Goal: Navigation & Orientation: Find specific page/section

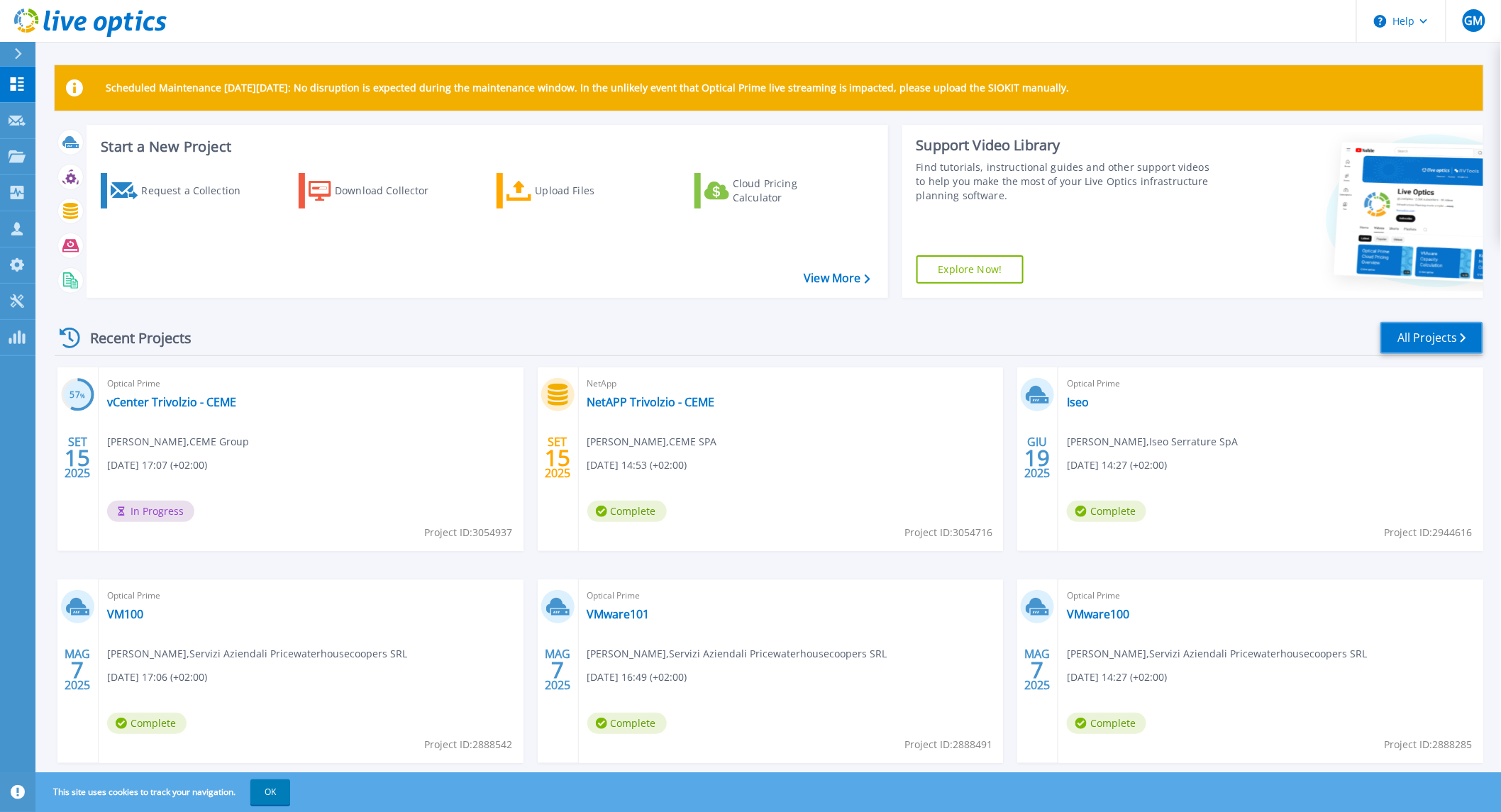
click at [1408, 331] on link "All Projects" at bounding box center [1431, 337] width 103 height 32
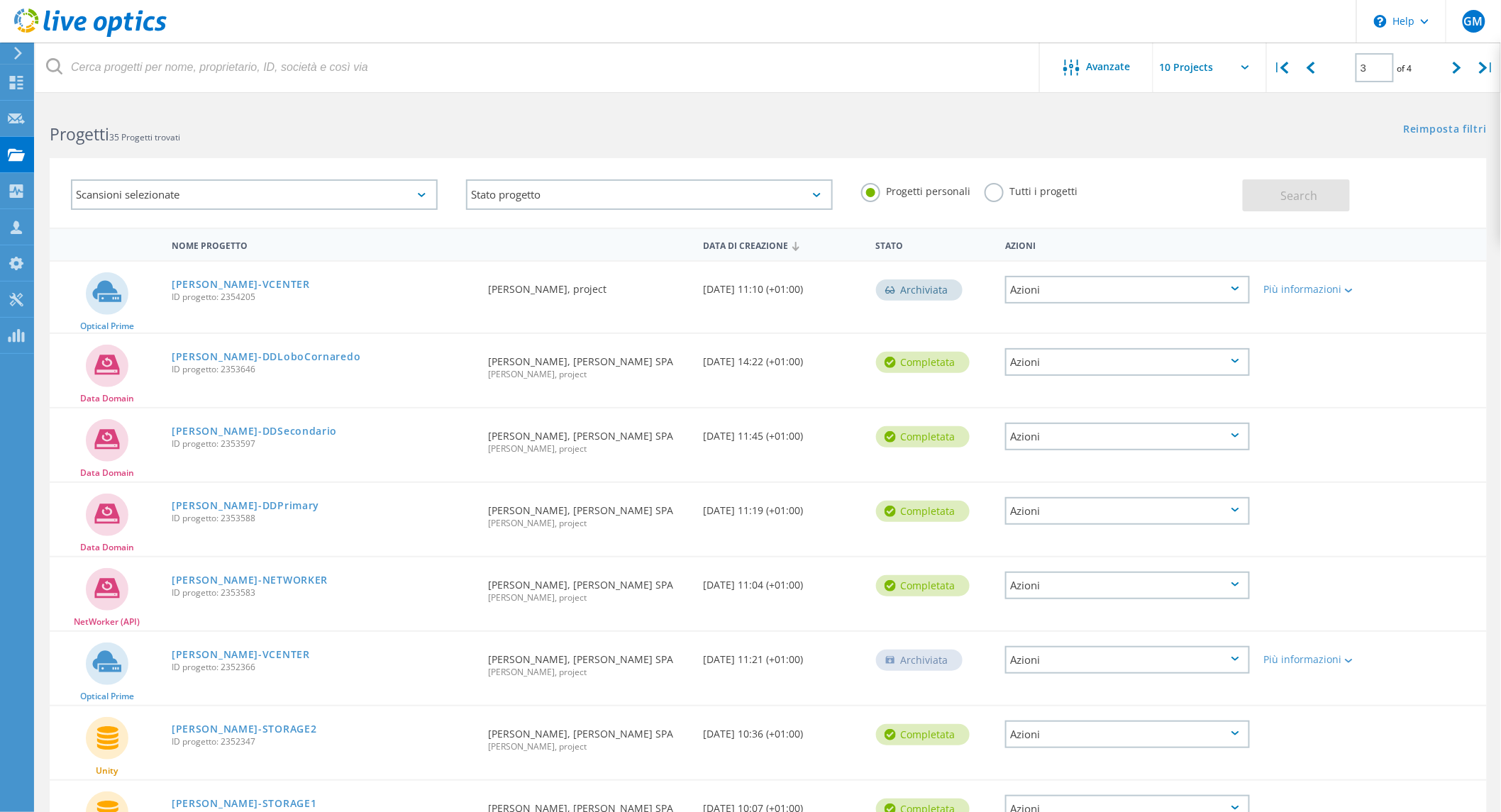
click at [1406, 69] on span "of 4" at bounding box center [1404, 68] width 14 height 12
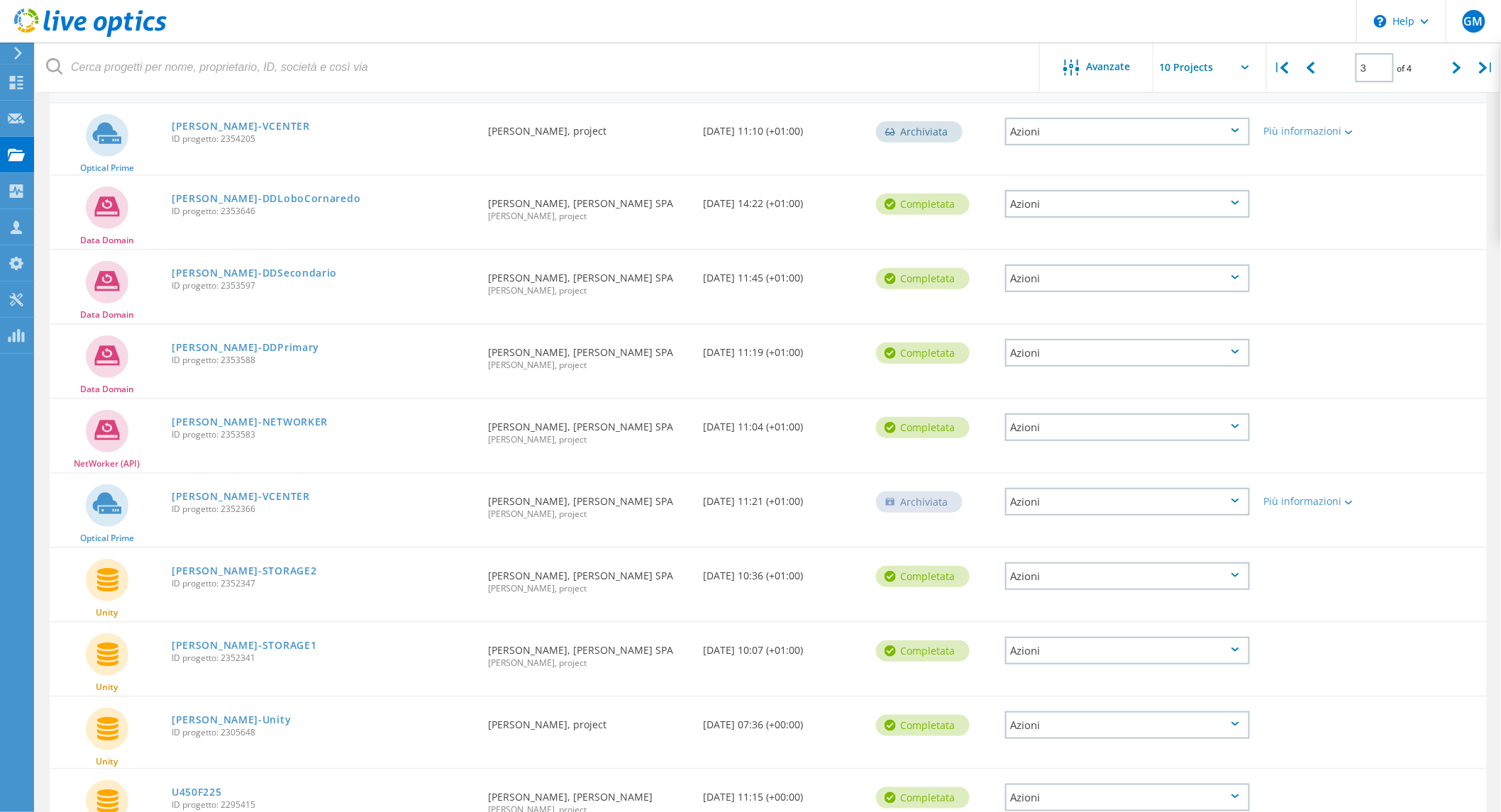
scroll to position [237, 0]
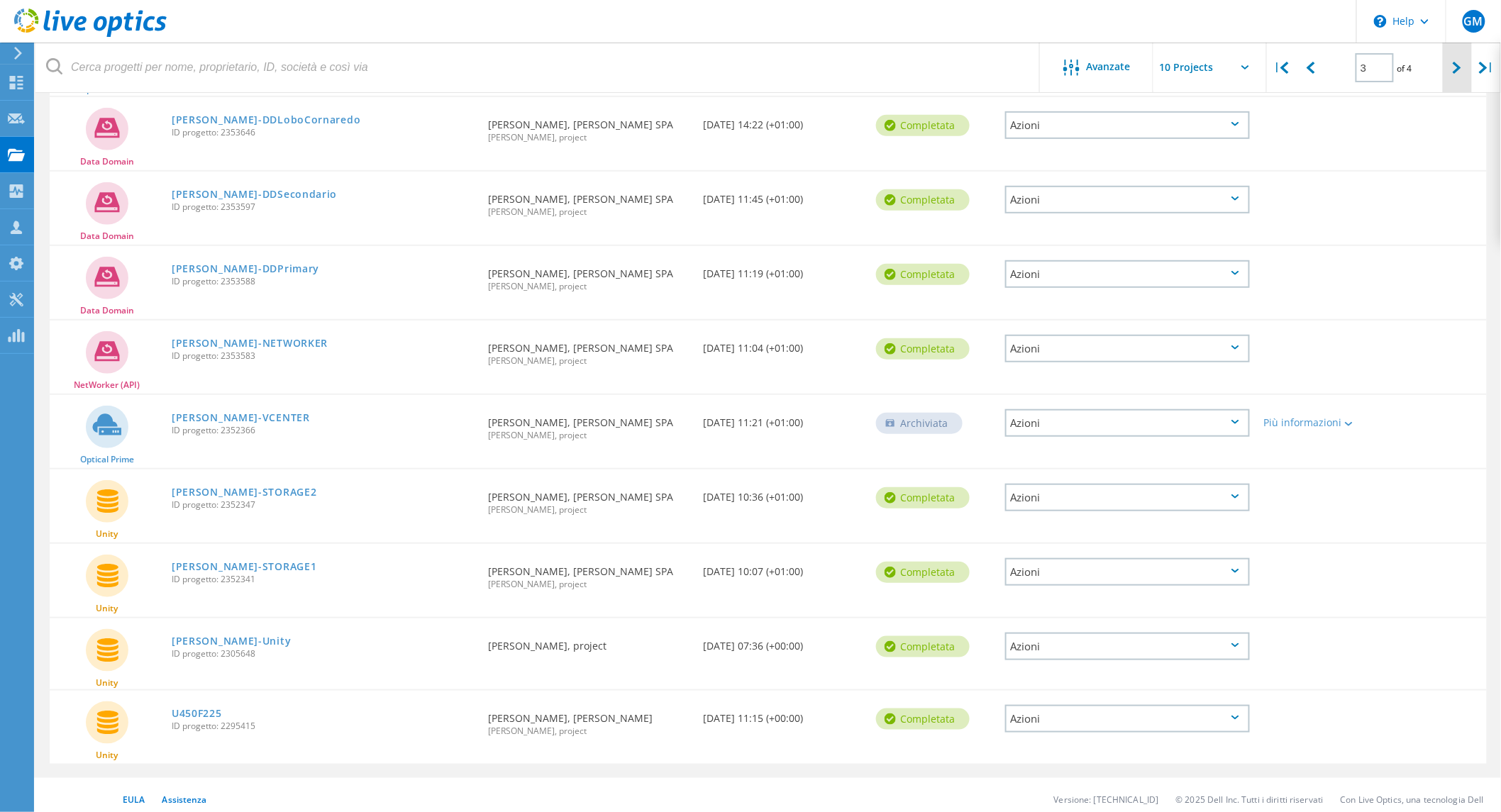
click at [1461, 66] on icon at bounding box center [1456, 67] width 8 height 12
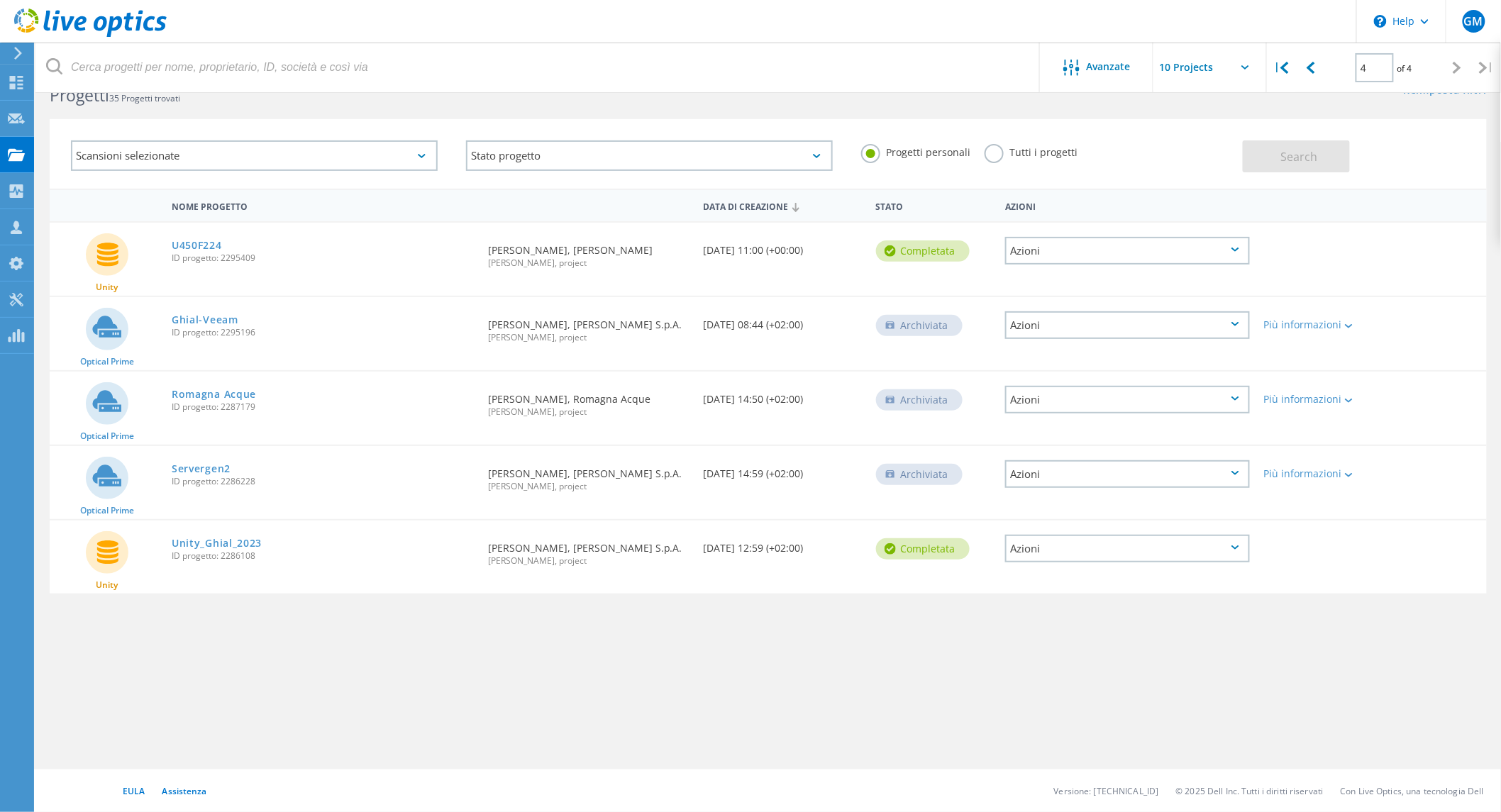
scroll to position [38, 0]
click at [1314, 70] on icon at bounding box center [1310, 67] width 8 height 12
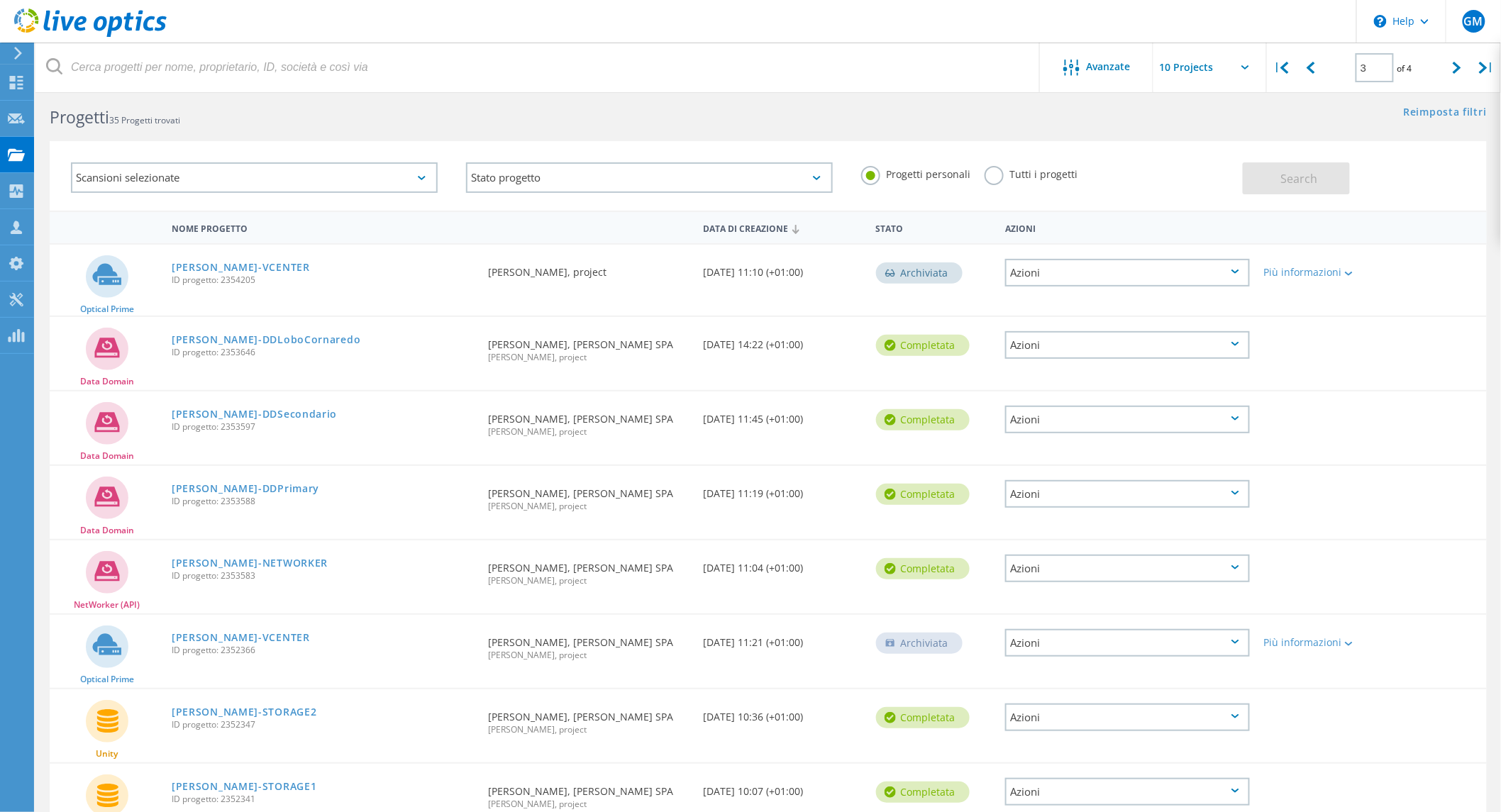
scroll to position [1, 0]
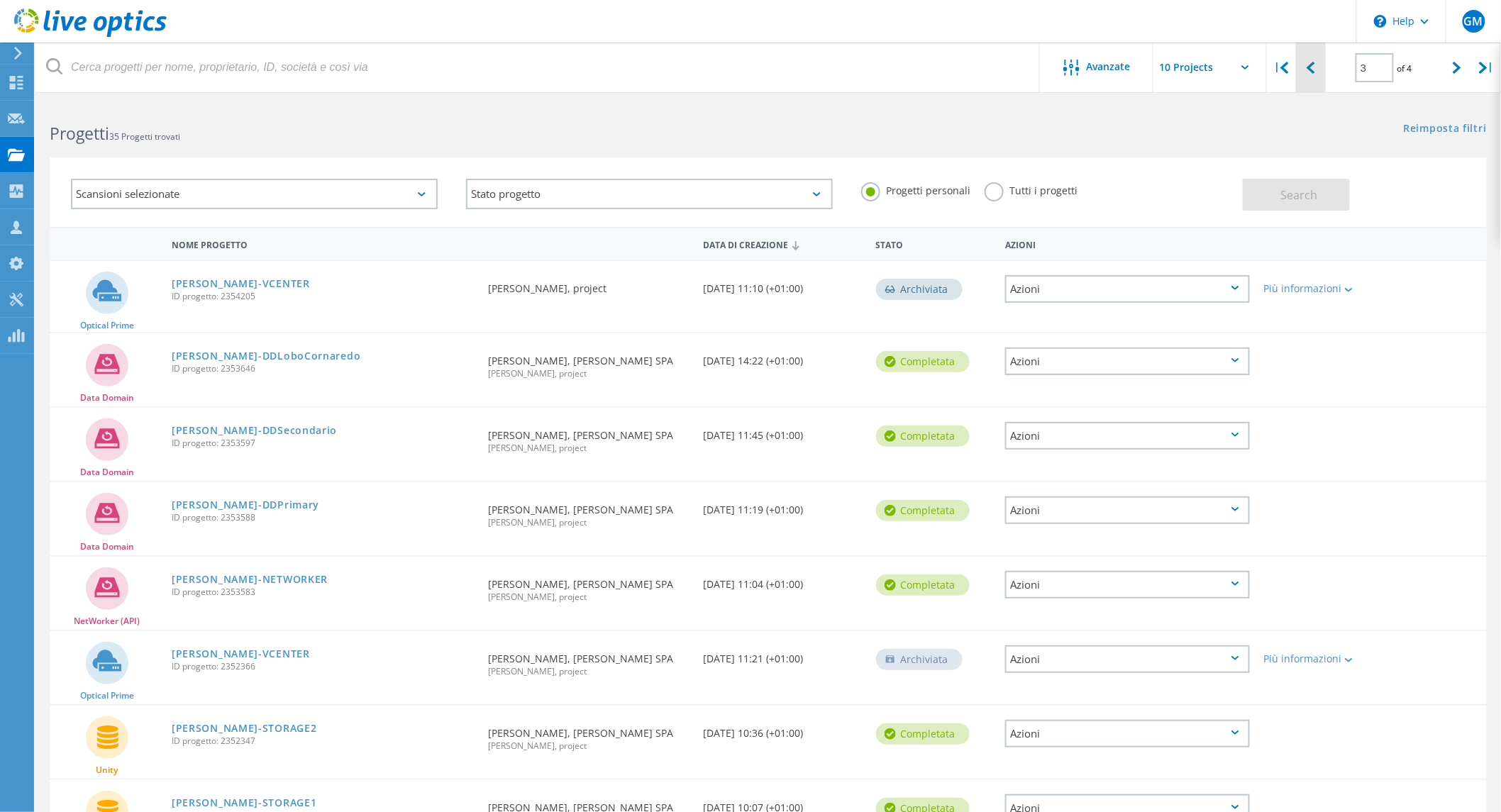
click at [1310, 73] on icon at bounding box center [1310, 67] width 8 height 12
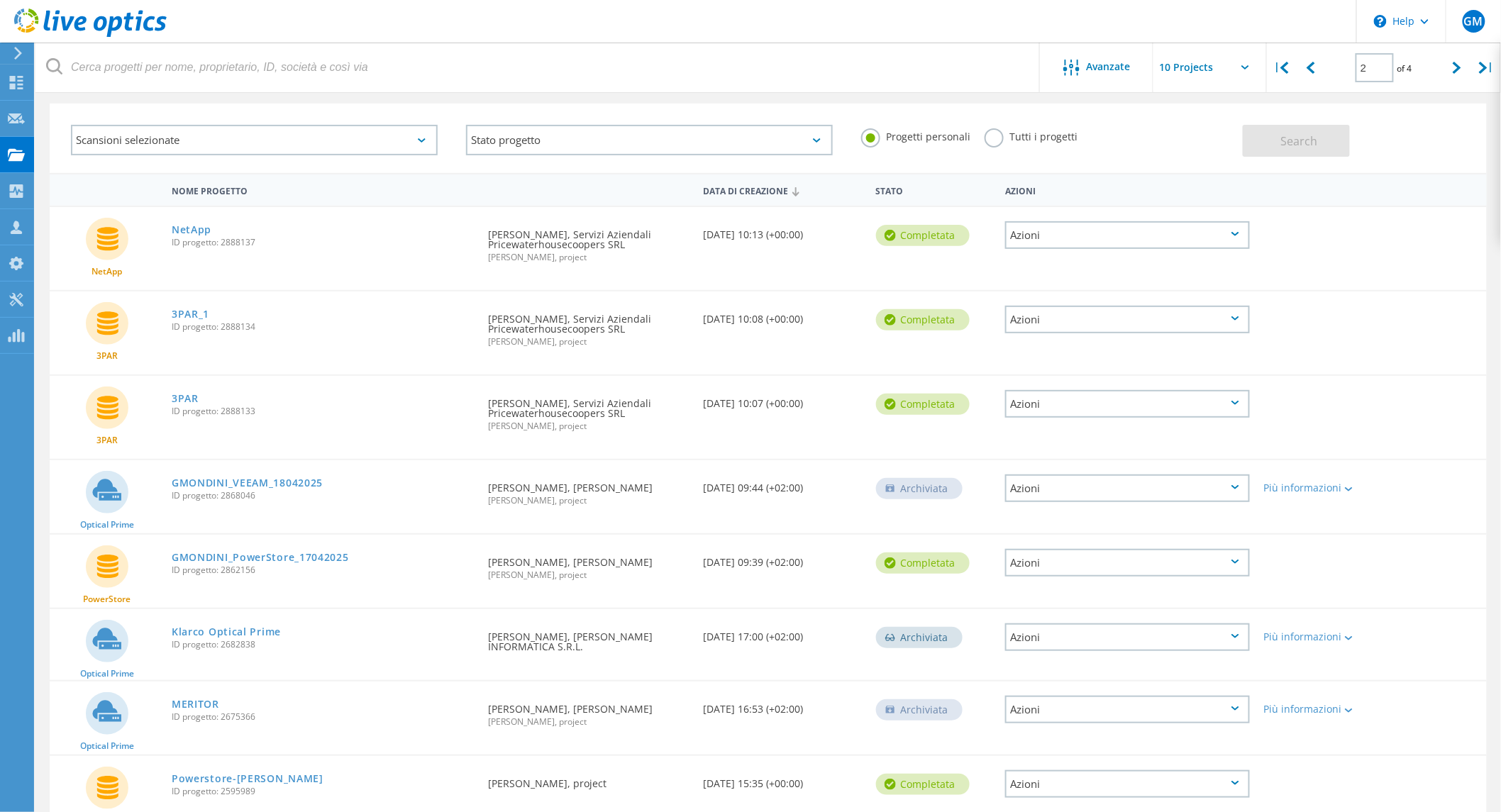
scroll to position [0, 0]
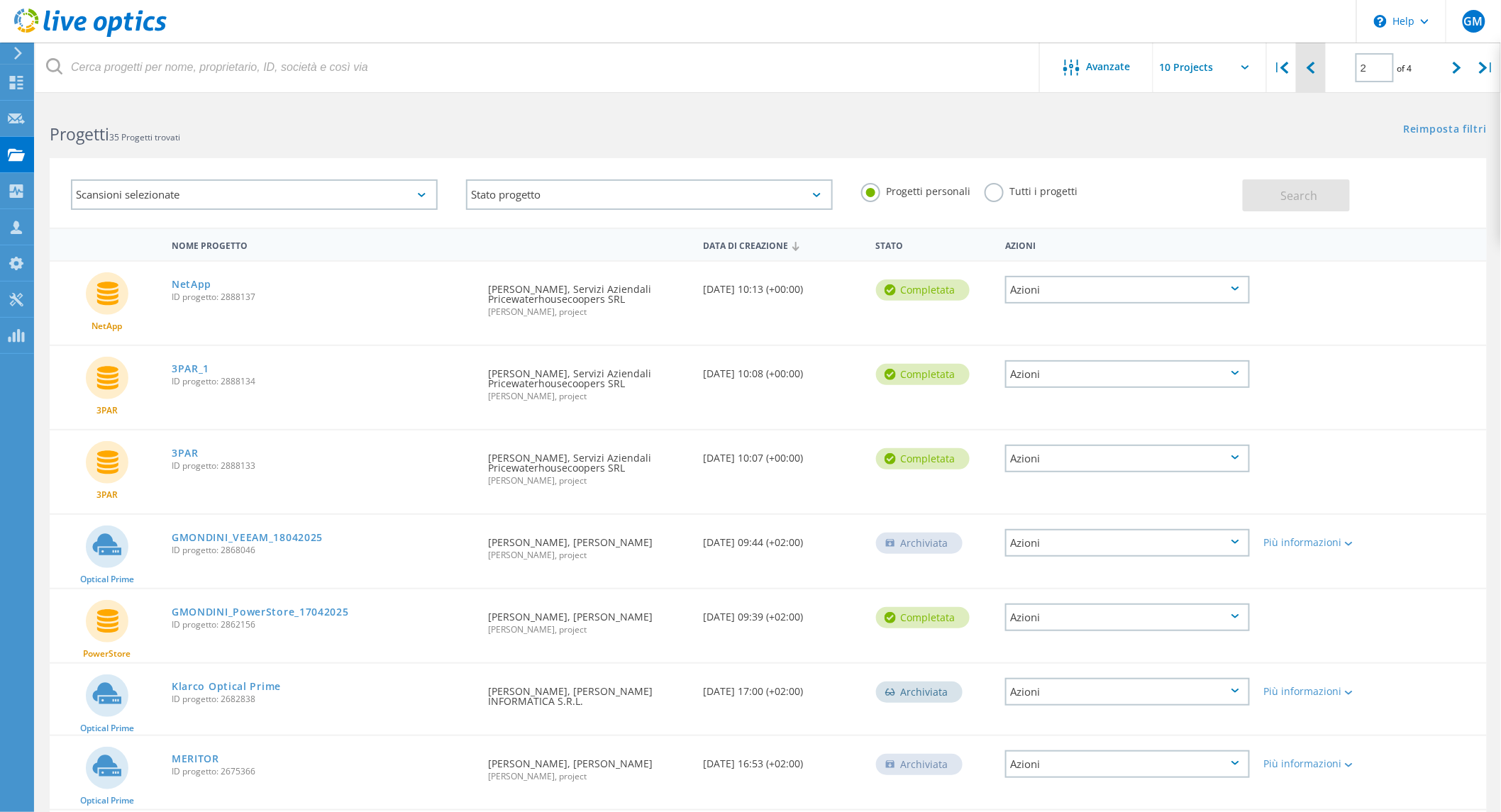
click at [1314, 70] on icon at bounding box center [1310, 67] width 8 height 12
type input "1"
